Goal: Transaction & Acquisition: Download file/media

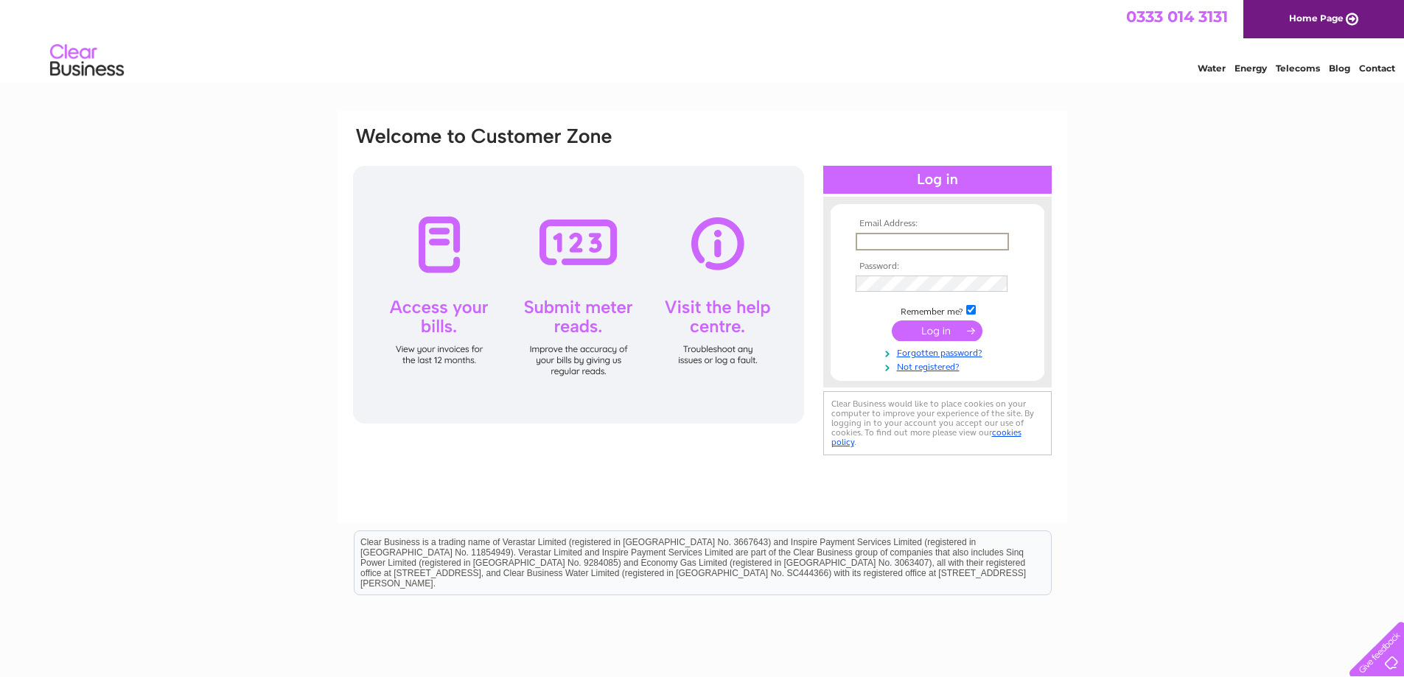
click at [910, 237] on input "text" at bounding box center [932, 242] width 153 height 18
type input "oldfields2@yahoo.co.uk"
click at [892, 321] on input "submit" at bounding box center [937, 331] width 91 height 21
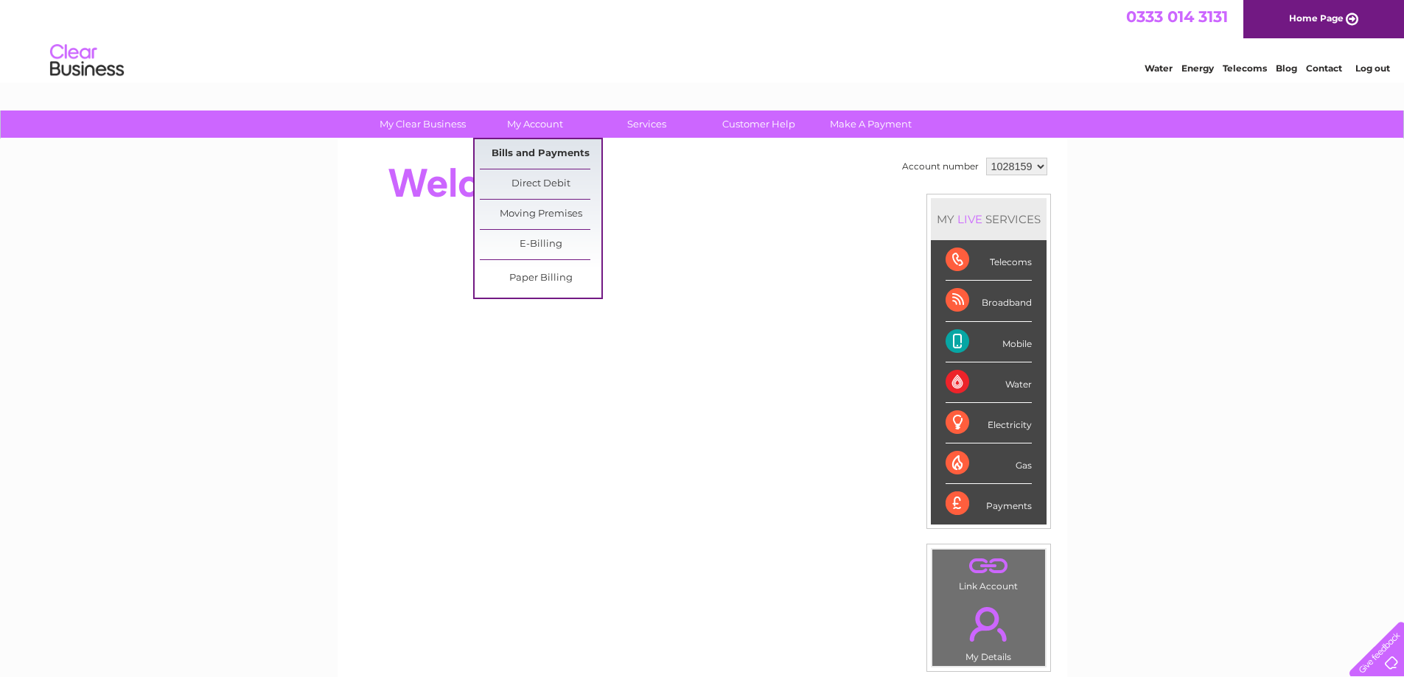
click at [545, 147] on link "Bills and Payments" at bounding box center [541, 153] width 122 height 29
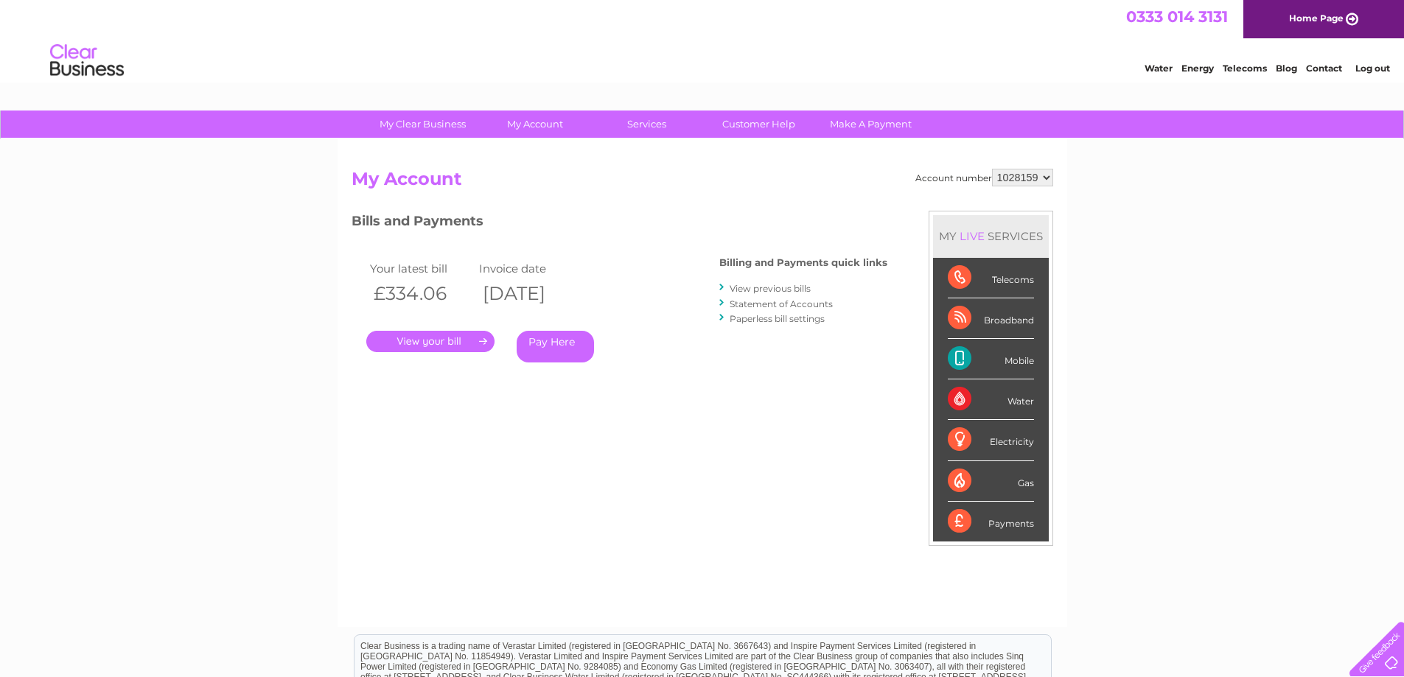
click at [777, 291] on link "View previous bills" at bounding box center [770, 288] width 81 height 11
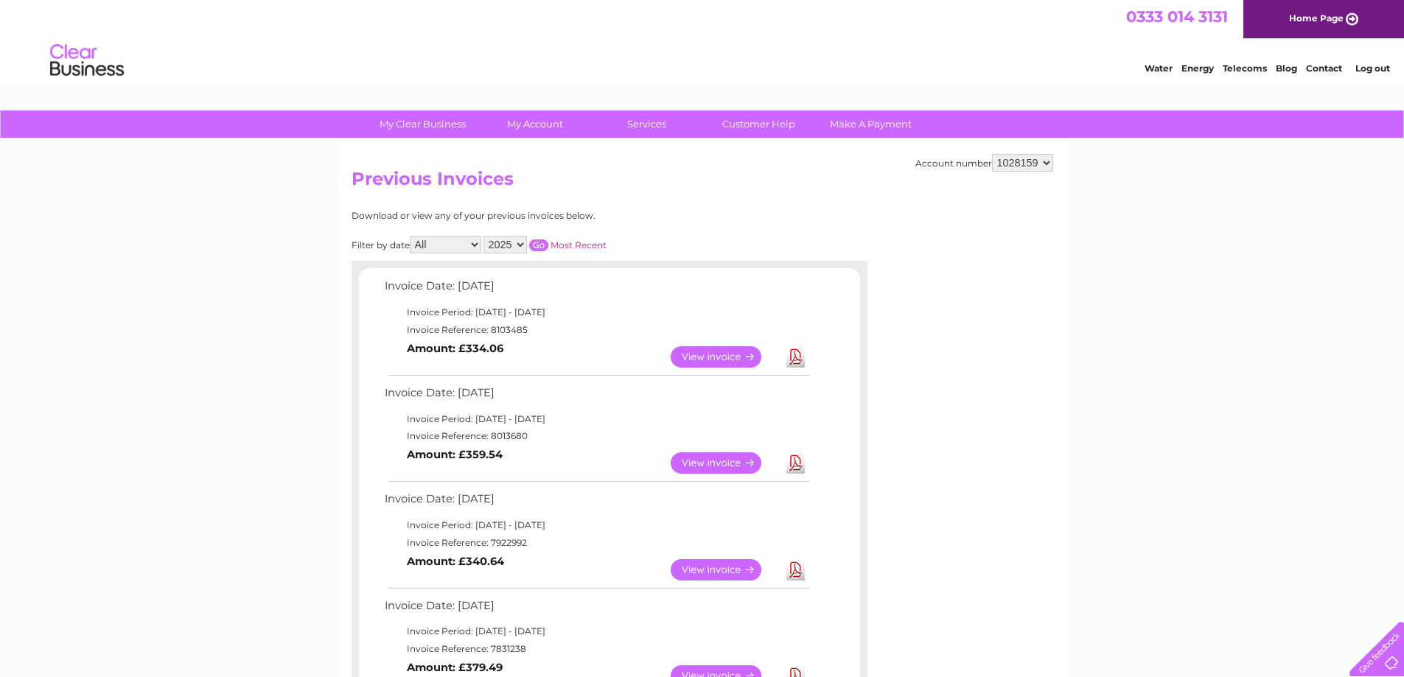
click at [724, 465] on link "View" at bounding box center [725, 463] width 108 height 21
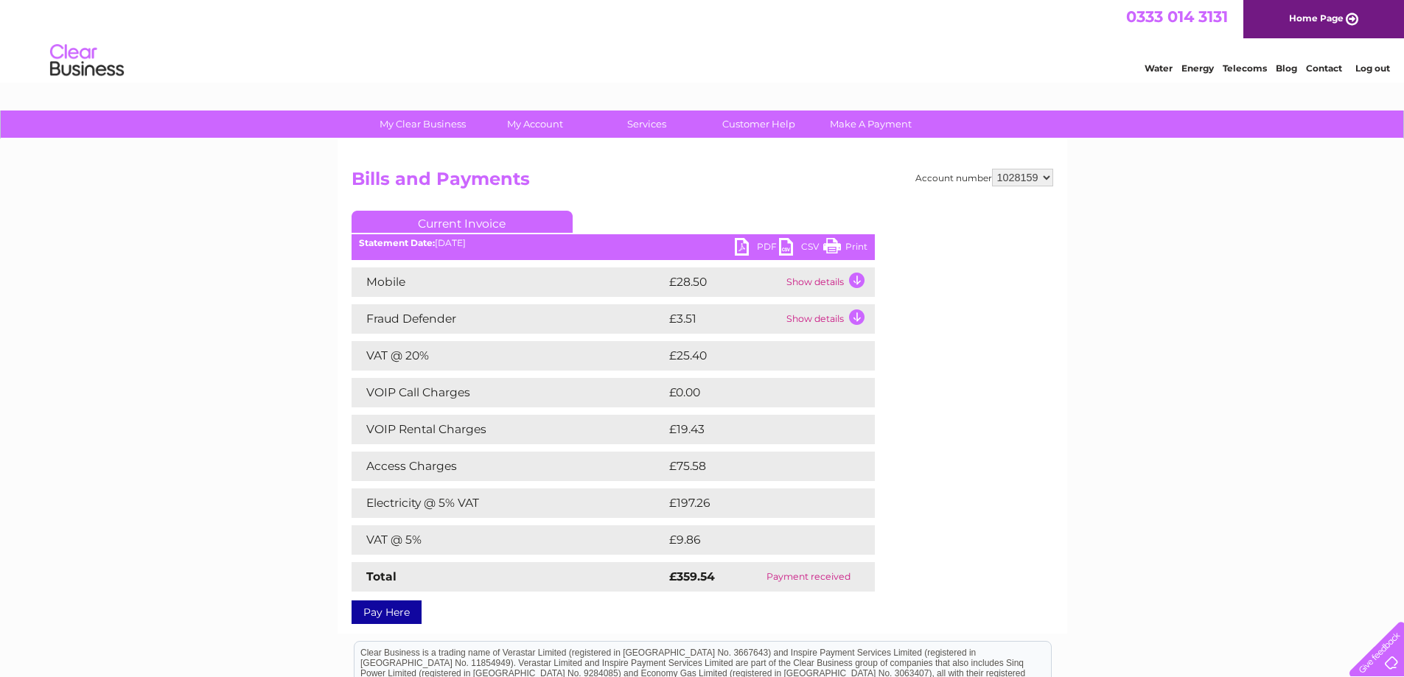
click at [786, 240] on link "CSV" at bounding box center [801, 248] width 44 height 21
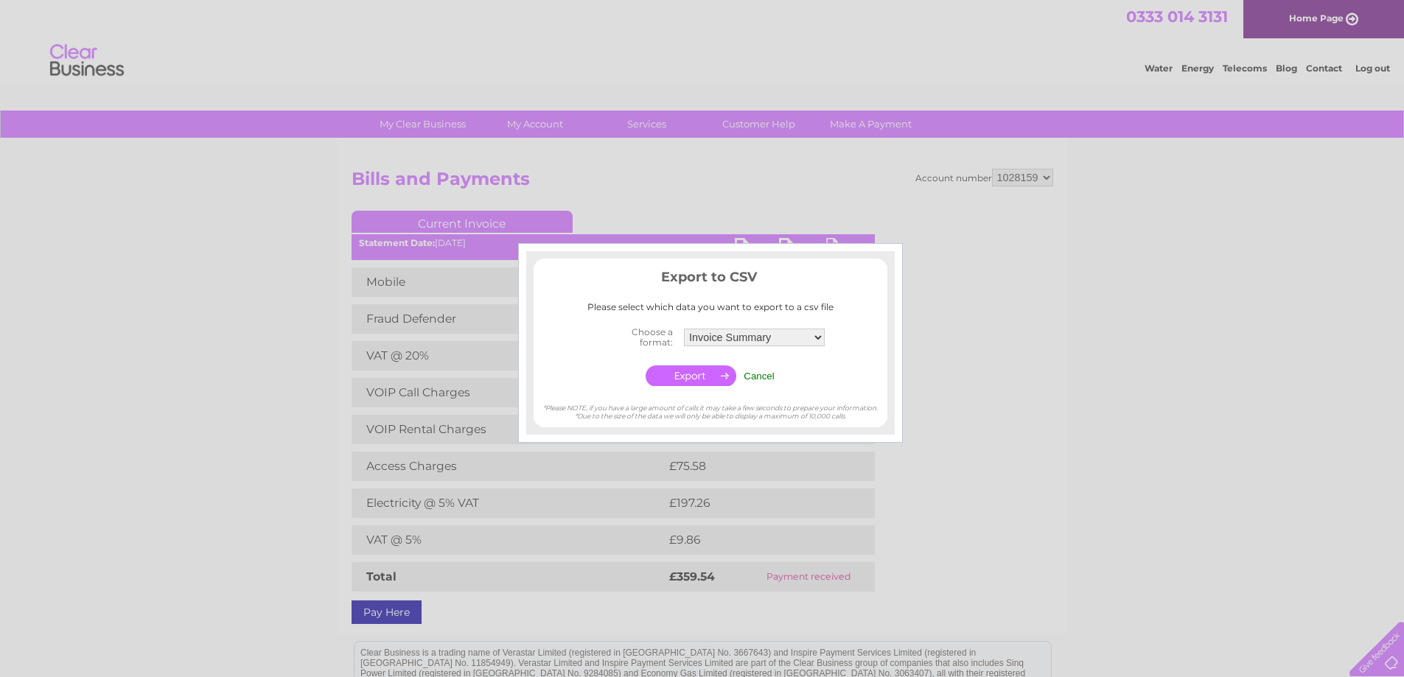
click at [796, 200] on div at bounding box center [702, 338] width 1404 height 677
click at [761, 376] on input "Cancel" at bounding box center [759, 376] width 31 height 11
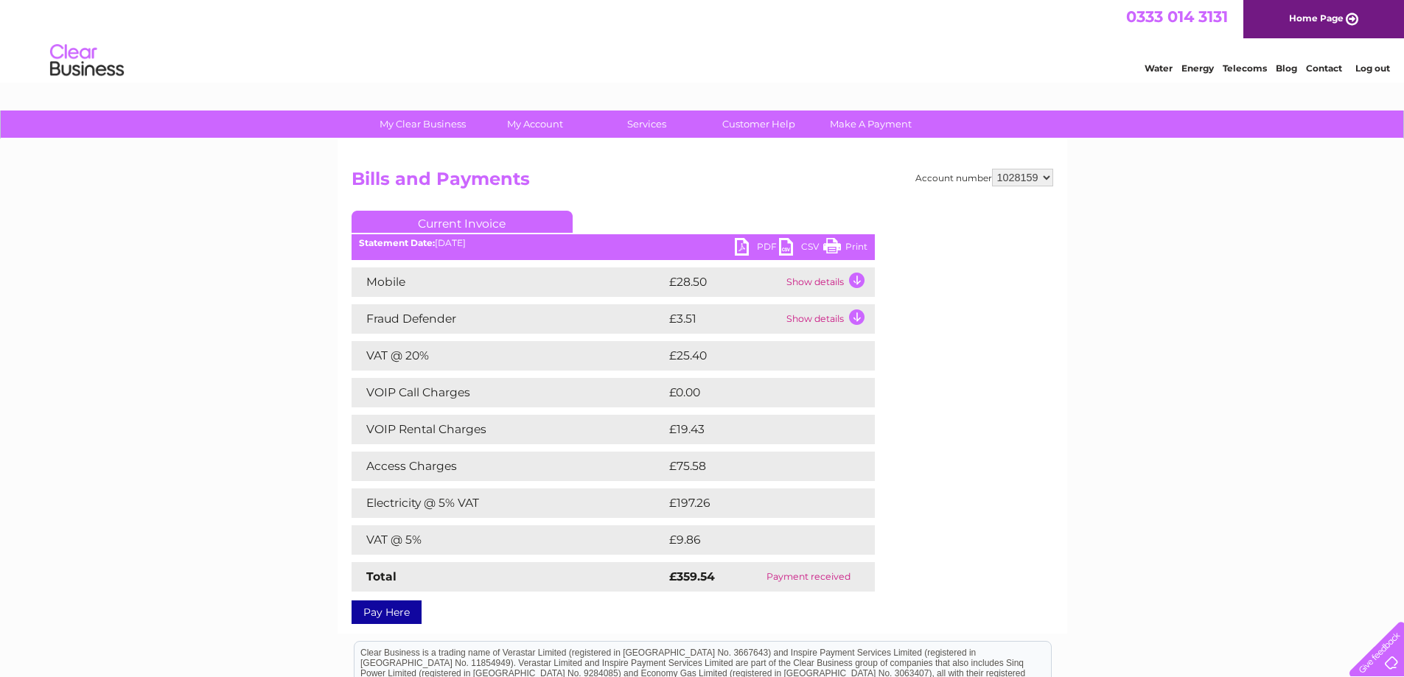
click at [756, 249] on link "PDF" at bounding box center [757, 248] width 44 height 21
click at [1273, 268] on div "My Clear Business Login Details My Details My Preferences Link Account My Accou…" at bounding box center [702, 498] width 1404 height 775
click at [834, 251] on link "Print" at bounding box center [845, 248] width 44 height 21
